Goal: Task Accomplishment & Management: Manage account settings

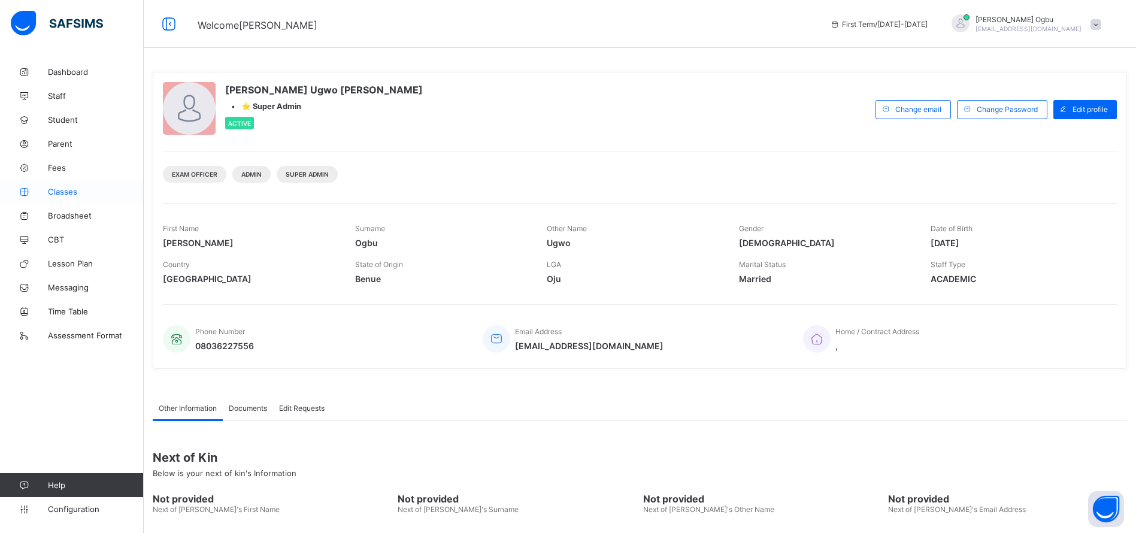
click at [60, 198] on link "Classes" at bounding box center [72, 192] width 144 height 24
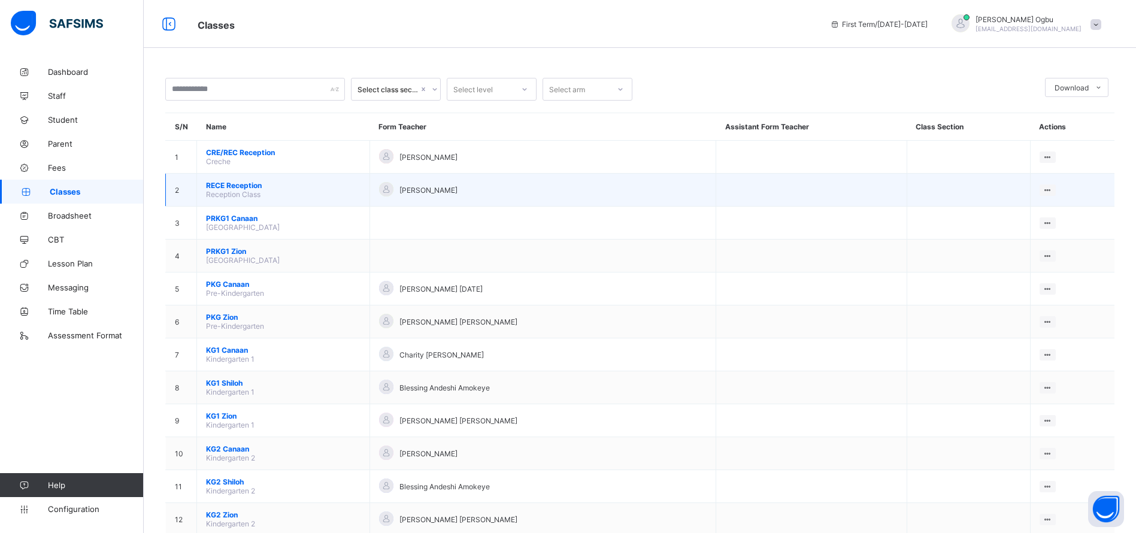
click at [228, 187] on span "RECE Reception" at bounding box center [283, 185] width 155 height 9
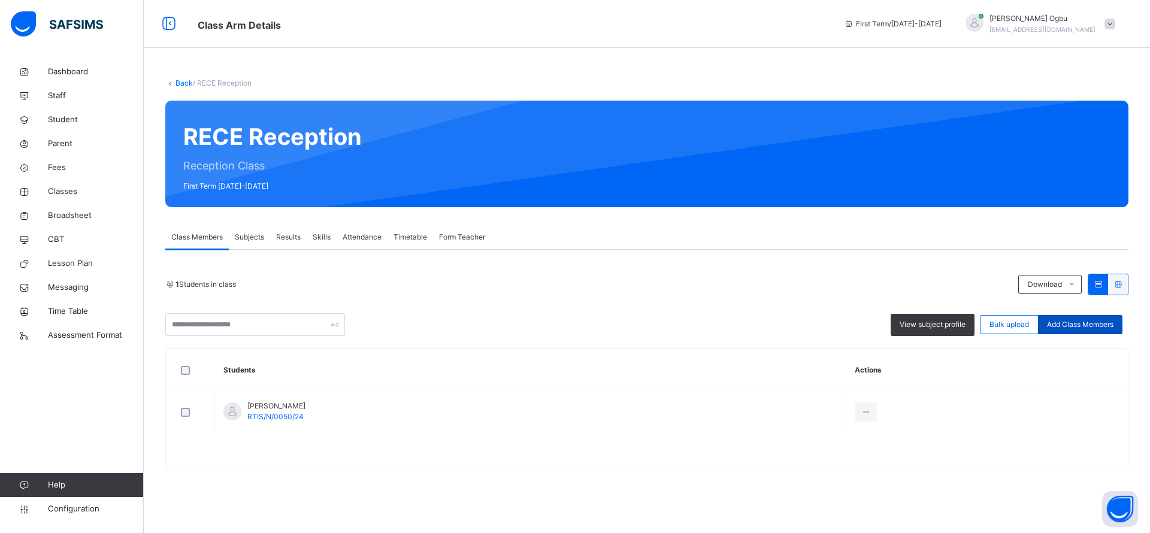
click at [1085, 323] on span "Add Class Members" at bounding box center [1080, 324] width 66 height 11
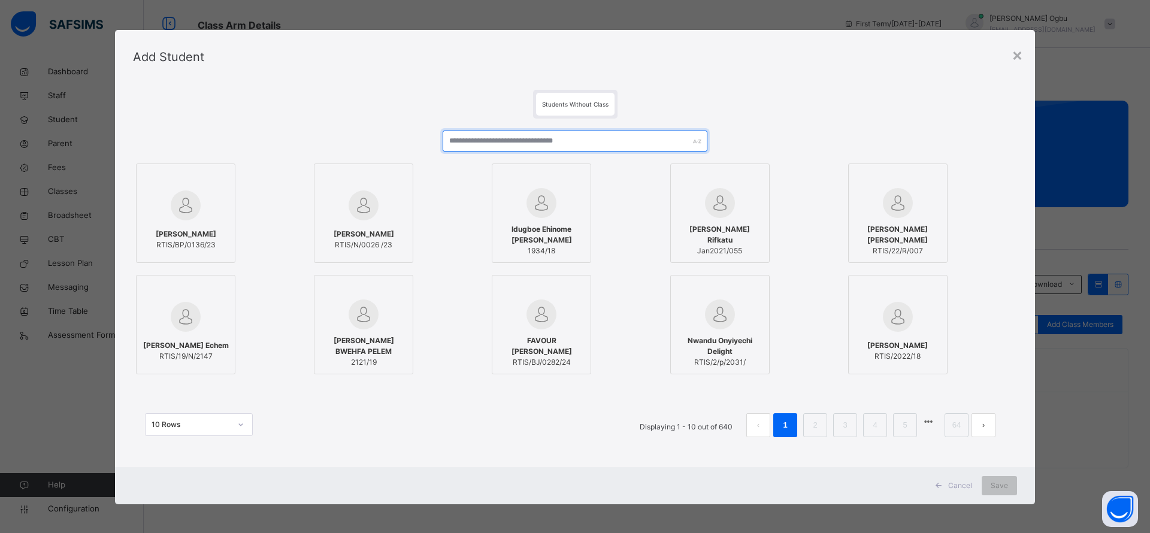
click at [491, 132] on input "text" at bounding box center [575, 141] width 265 height 21
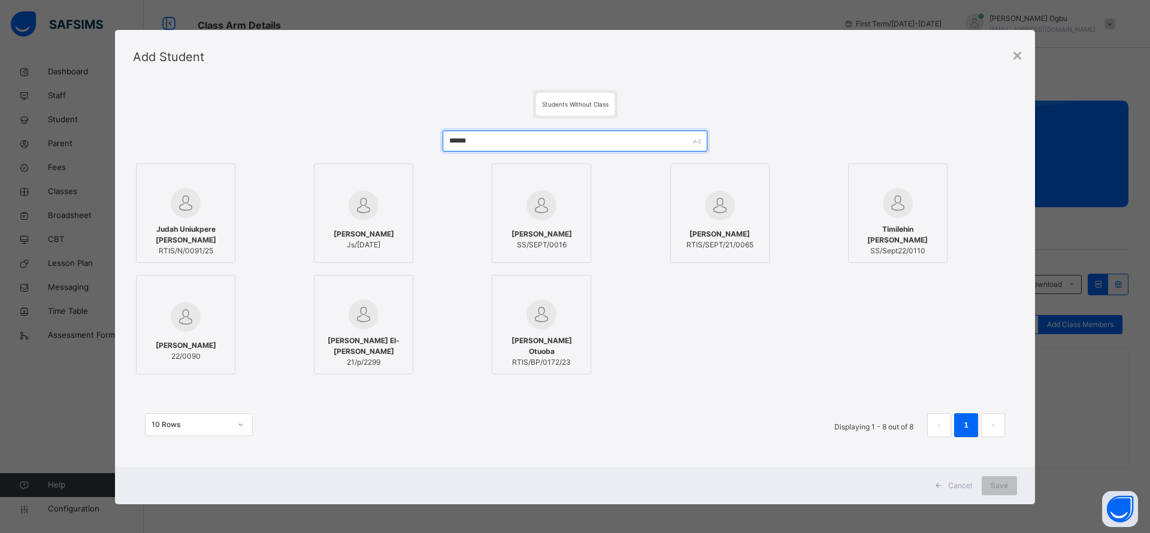
type input "******"
click at [188, 183] on div at bounding box center [186, 179] width 86 height 18
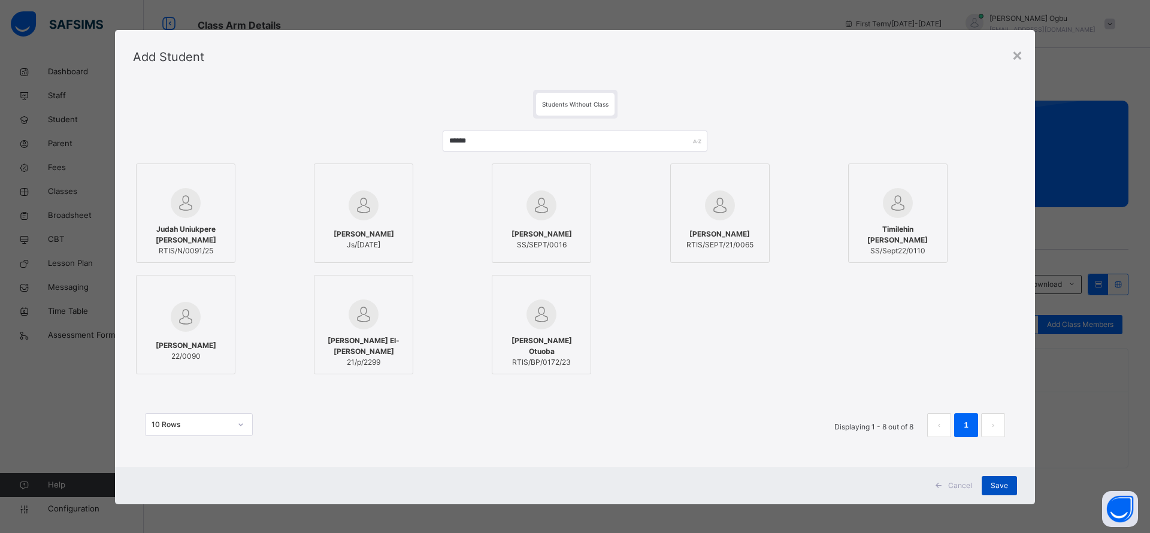
click at [998, 482] on span "Save" at bounding box center [999, 485] width 17 height 11
